Goal: Information Seeking & Learning: Find specific page/section

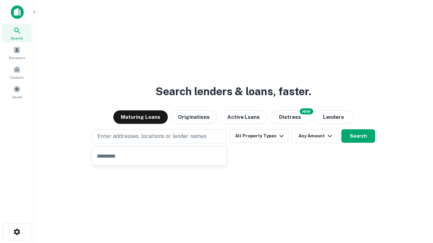
type input "**********"
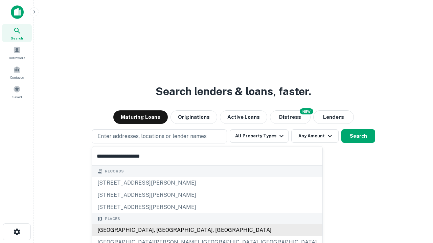
click at [162, 231] on div "[GEOGRAPHIC_DATA], [GEOGRAPHIC_DATA], [GEOGRAPHIC_DATA]" at bounding box center [207, 230] width 230 height 12
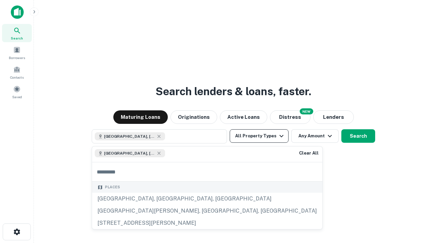
click at [259, 136] on button "All Property Types" at bounding box center [259, 136] width 59 height 14
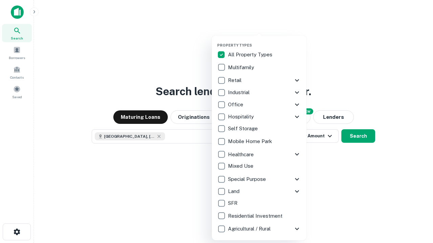
click at [264, 41] on button "button" at bounding box center [264, 41] width 95 height 0
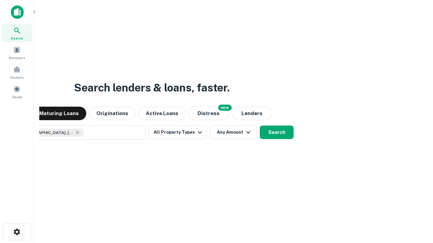
scroll to position [11, 0]
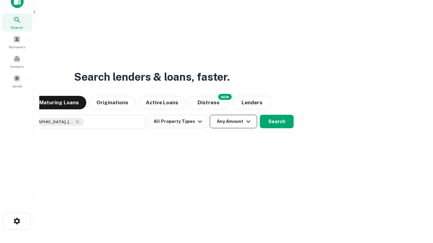
click at [210, 115] on button "Any Amount" at bounding box center [233, 122] width 47 height 14
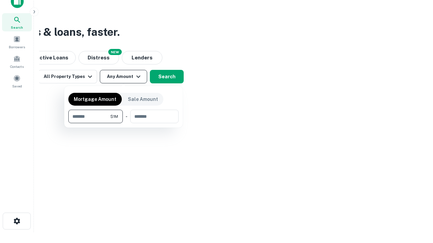
type input "*******"
click at [123, 123] on button "button" at bounding box center [123, 123] width 110 height 0
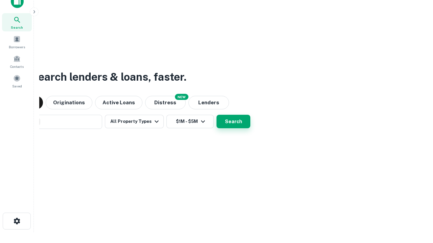
click at [216, 115] on button "Search" at bounding box center [233, 122] width 34 height 14
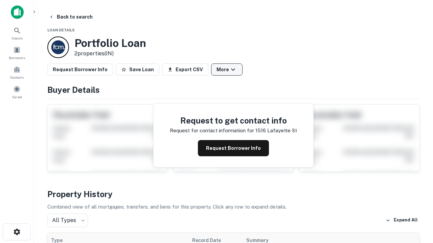
click at [226, 70] on button "More" at bounding box center [226, 70] width 31 height 12
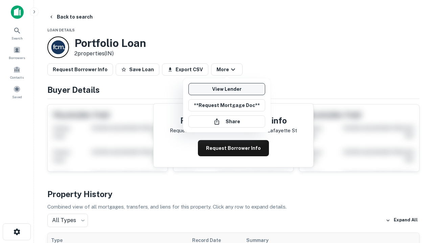
click at [226, 89] on link "View Lender" at bounding box center [226, 89] width 77 height 12
